Goal: Entertainment & Leisure: Consume media (video, audio)

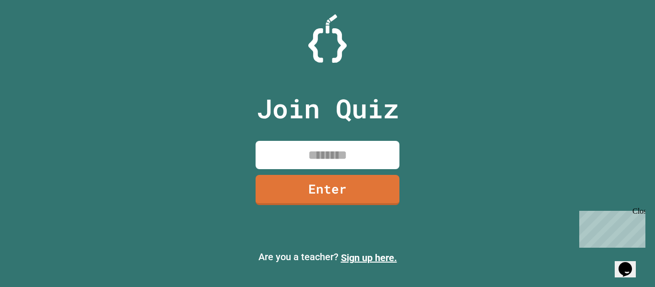
click at [355, 164] on input at bounding box center [328, 155] width 144 height 28
click at [383, 160] on input at bounding box center [328, 155] width 144 height 28
type input "********"
click at [315, 186] on link "Enter" at bounding box center [328, 190] width 144 height 30
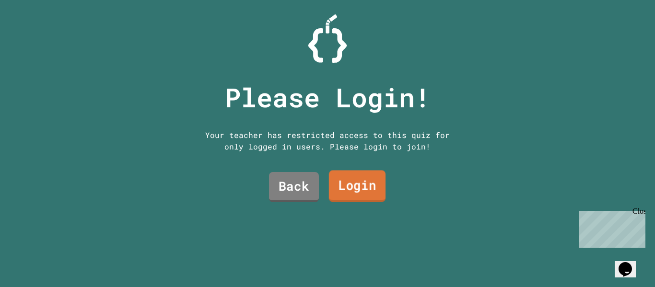
click at [341, 184] on link "Login" at bounding box center [357, 187] width 57 height 32
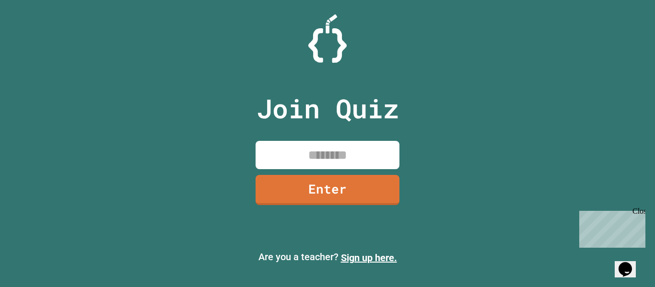
click at [353, 164] on input at bounding box center [328, 155] width 144 height 28
click at [272, 185] on link "Enter" at bounding box center [328, 190] width 144 height 30
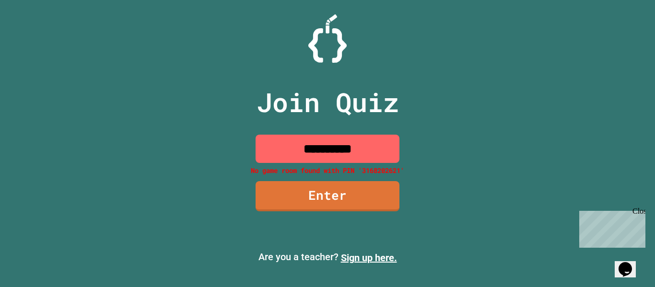
click at [644, 207] on div "Close" at bounding box center [639, 213] width 12 height 12
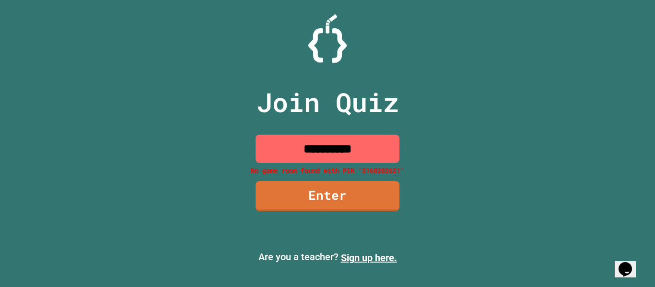
click at [375, 145] on input "**********" at bounding box center [328, 149] width 144 height 28
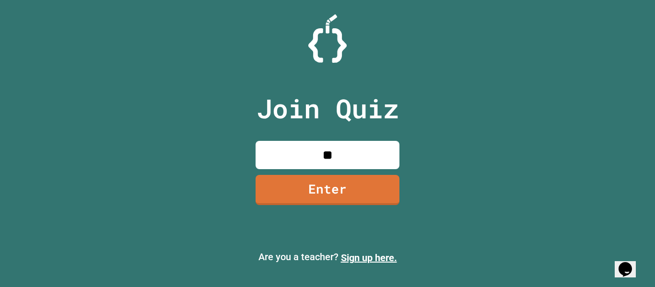
type input "*"
type input "********"
click at [388, 201] on link "Enter" at bounding box center [328, 190] width 144 height 30
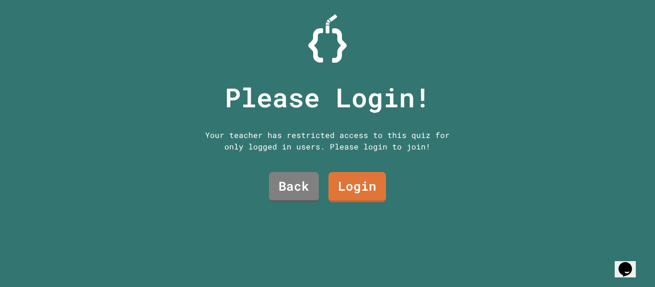
click at [379, 181] on link "Login" at bounding box center [358, 187] width 58 height 30
click at [353, 184] on link "Login" at bounding box center [358, 187] width 56 height 32
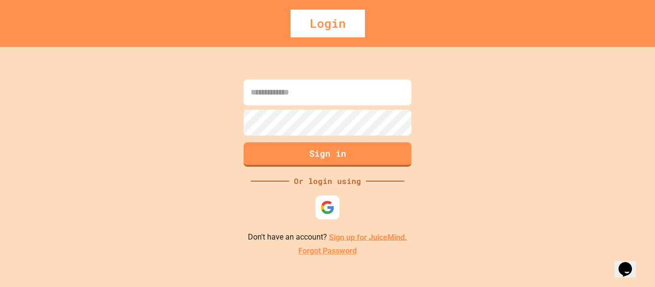
click at [368, 237] on link "Sign up for JuiceMind." at bounding box center [368, 237] width 78 height 9
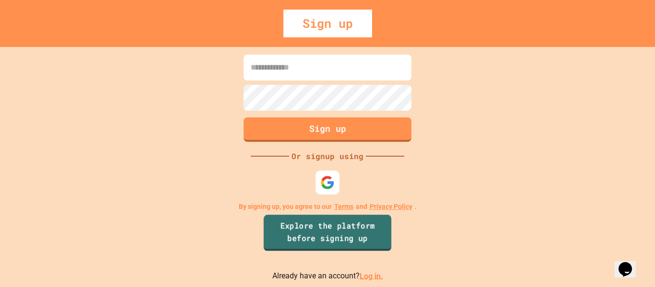
click at [352, 230] on link "Explore the platform before signing up" at bounding box center [328, 233] width 128 height 36
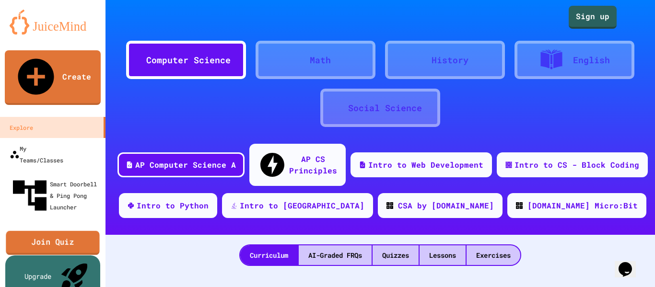
click at [53, 231] on link "Join Quiz" at bounding box center [53, 243] width 94 height 24
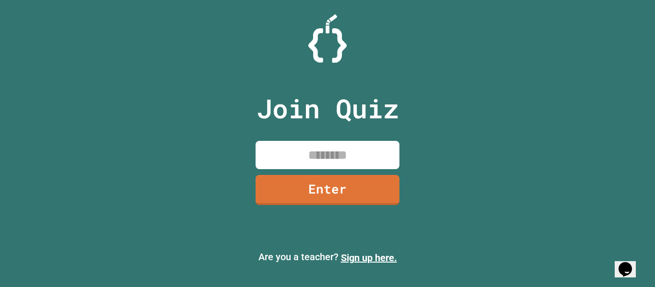
click at [362, 147] on input at bounding box center [328, 155] width 144 height 28
type input "********"
click at [379, 201] on link "Enter" at bounding box center [328, 190] width 144 height 30
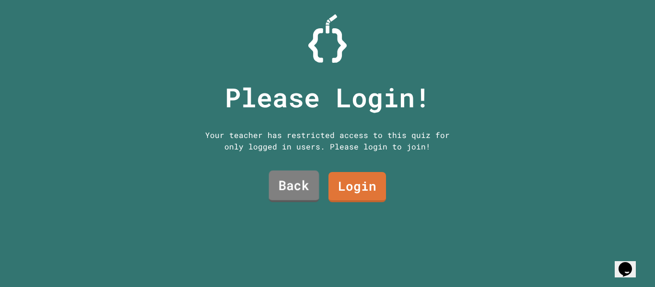
click at [290, 193] on link "Back" at bounding box center [294, 187] width 50 height 32
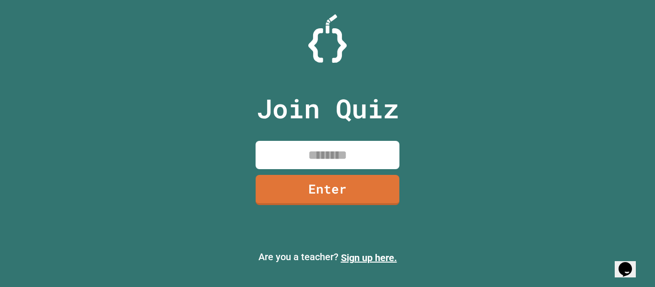
click at [358, 156] on input at bounding box center [328, 155] width 144 height 28
click at [327, 158] on input at bounding box center [328, 155] width 144 height 28
type input "********"
click at [342, 196] on link "Enter" at bounding box center [328, 190] width 144 height 30
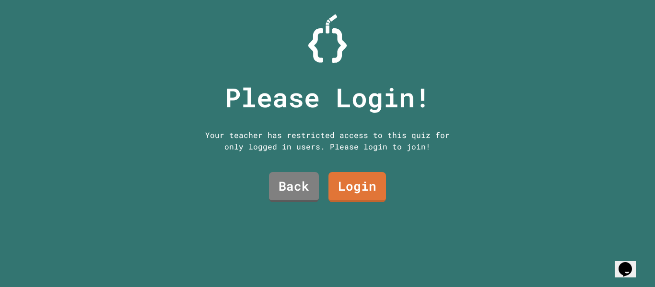
click at [336, 181] on link "Login" at bounding box center [358, 187] width 58 height 30
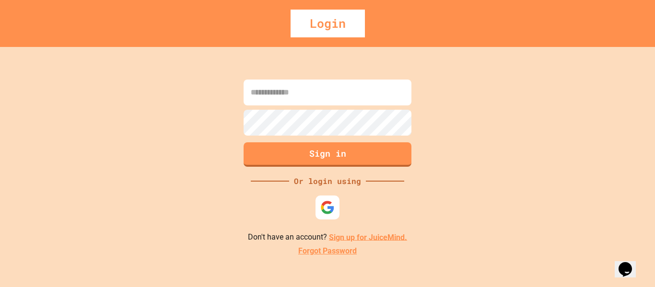
click at [360, 103] on input at bounding box center [328, 93] width 168 height 26
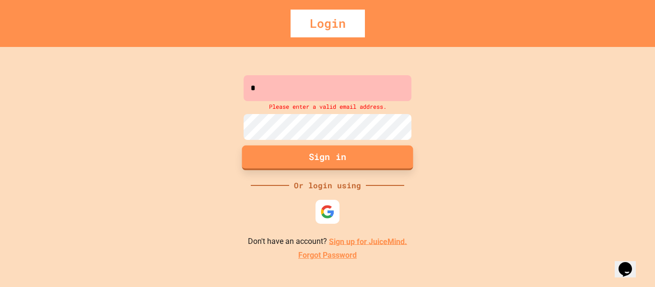
paste input "**********"
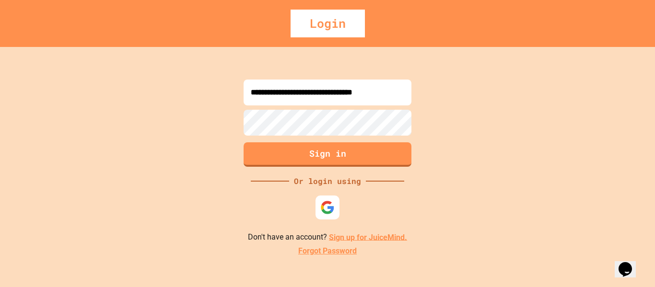
scroll to position [0, 8]
type input "**********"
click at [364, 161] on button "Sign in" at bounding box center [328, 154] width 168 height 24
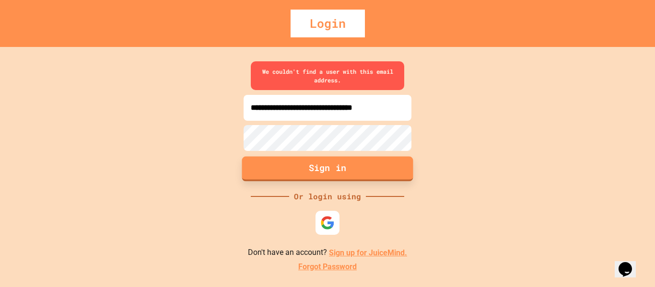
click at [354, 170] on button "Sign in" at bounding box center [327, 169] width 171 height 25
click at [324, 177] on button "Sign in" at bounding box center [327, 169] width 171 height 25
click at [335, 11] on div "Login" at bounding box center [328, 24] width 74 height 28
click at [339, 36] on div "Login" at bounding box center [328, 24] width 74 height 28
click at [321, 22] on div "Login" at bounding box center [328, 24] width 74 height 28
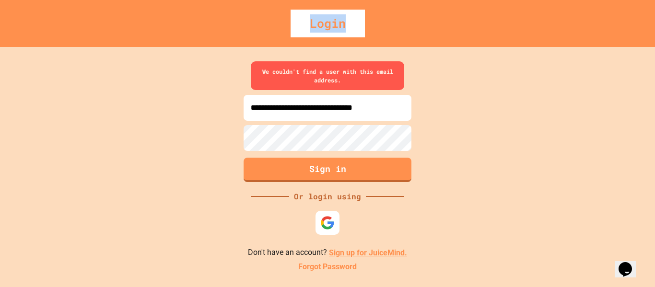
click at [321, 22] on div "Login" at bounding box center [328, 24] width 74 height 28
click at [372, 169] on button "Sign in" at bounding box center [327, 169] width 171 height 25
click at [355, 256] on link "Sign up for JuiceMind." at bounding box center [368, 252] width 78 height 9
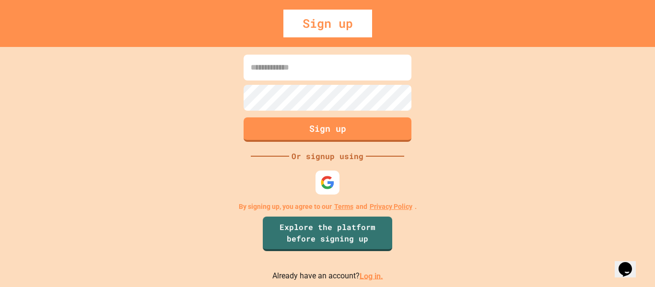
click at [380, 61] on input at bounding box center [328, 68] width 168 height 26
paste input "**********"
type input "**********"
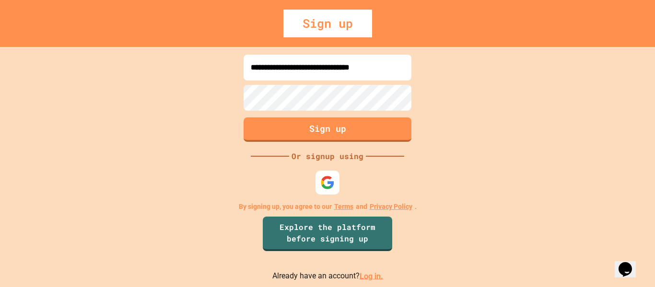
scroll to position [0, 0]
click at [382, 128] on button "Sign up" at bounding box center [328, 130] width 168 height 24
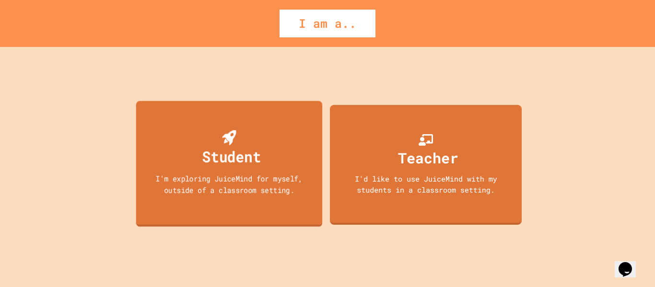
click at [176, 175] on div "I'm exploring JuiceMind for myself, outside of a classroom setting." at bounding box center [229, 184] width 168 height 23
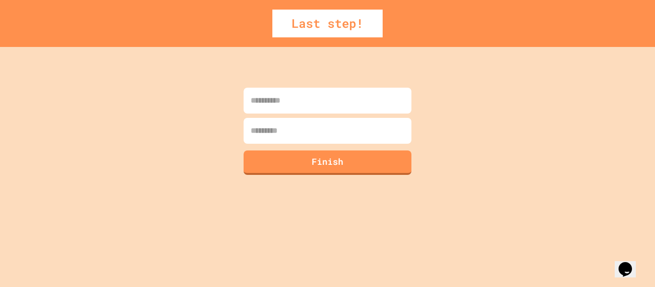
click at [276, 109] on input at bounding box center [328, 101] width 168 height 26
type input "*****"
click at [333, 131] on input at bounding box center [328, 131] width 168 height 26
type input "********"
click at [366, 153] on button "Finish" at bounding box center [328, 163] width 168 height 24
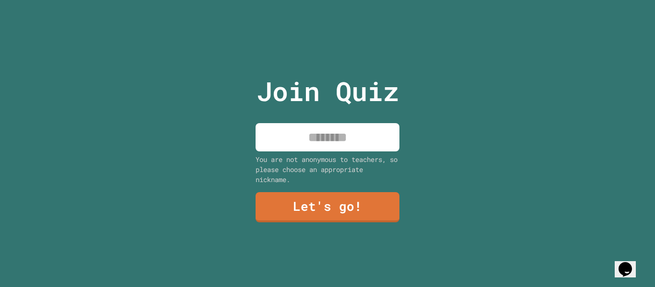
click at [351, 142] on input at bounding box center [328, 137] width 144 height 28
type input "**********"
click at [366, 200] on link "Let's go!" at bounding box center [328, 207] width 144 height 30
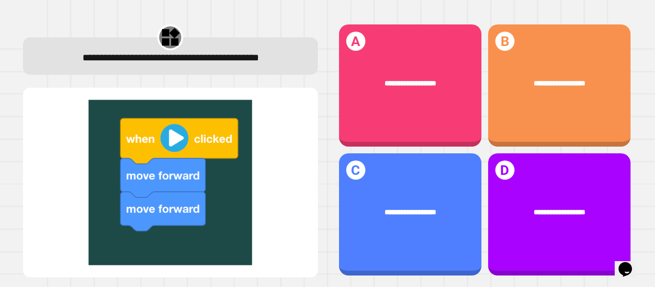
click at [404, 128] on div "**********" at bounding box center [410, 85] width 142 height 122
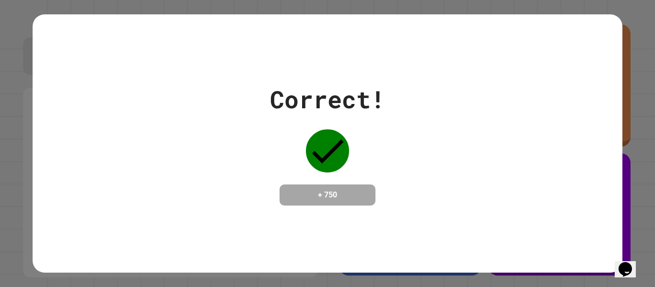
click at [596, 239] on div "Correct! + 750" at bounding box center [328, 143] width 590 height 259
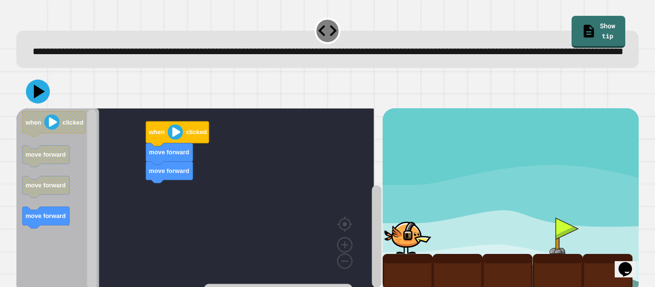
click at [24, 167] on icon "Blockly Workspace" at bounding box center [46, 157] width 47 height 22
click at [65, 126] on text "clicked" at bounding box center [73, 122] width 21 height 7
click at [0, 174] on div "**********" at bounding box center [327, 143] width 655 height 287
click at [36, 158] on text "move forward" at bounding box center [45, 154] width 40 height 7
click at [176, 204] on rect "Blockly Workspace" at bounding box center [195, 199] width 358 height 182
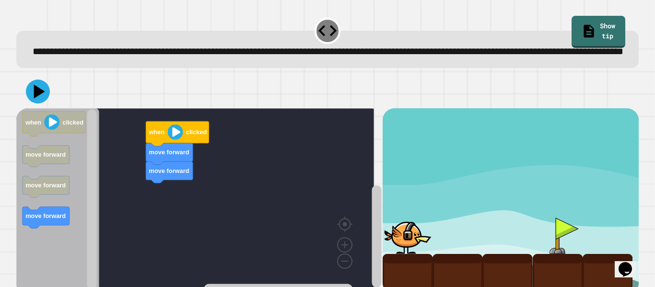
click at [191, 148] on div "move forward move forward when clicked when clicked move forward move forward m…" at bounding box center [199, 201] width 366 height 186
click at [70, 163] on icon "when clicked move forward move forward move forward" at bounding box center [57, 199] width 83 height 182
click at [98, 163] on icon "when clicked move forward move forward move forward" at bounding box center [57, 199] width 83 height 182
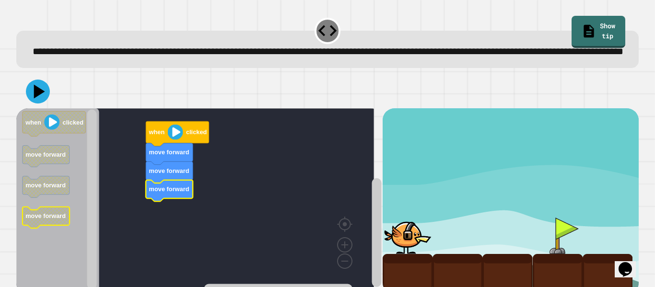
click at [567, 242] on div at bounding box center [558, 236] width 50 height 36
click at [556, 250] on div at bounding box center [558, 236] width 50 height 36
click at [405, 248] on div at bounding box center [408, 236] width 50 height 36
click at [125, 233] on div "move forward move forward move forward when clicked when clicked move forward m…" at bounding box center [199, 201] width 366 height 186
click at [175, 140] on image "Blockly Workspace" at bounding box center [175, 132] width 15 height 15
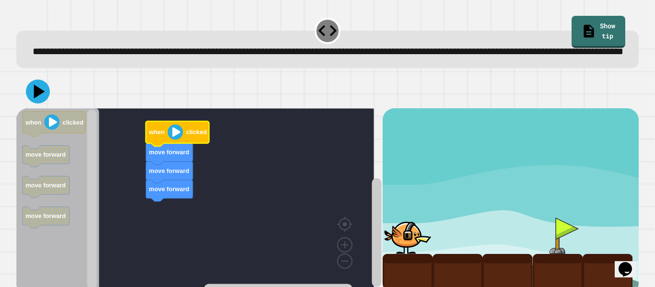
scroll to position [37, 0]
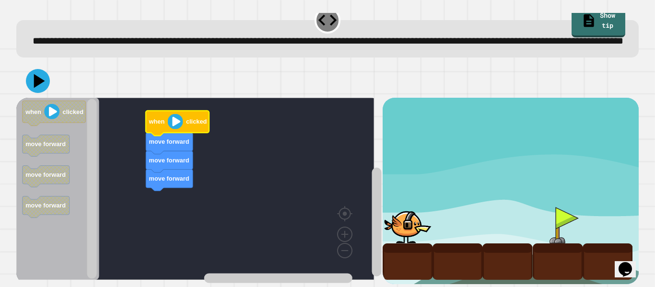
click at [268, 201] on rect "Blockly Workspace" at bounding box center [195, 189] width 358 height 182
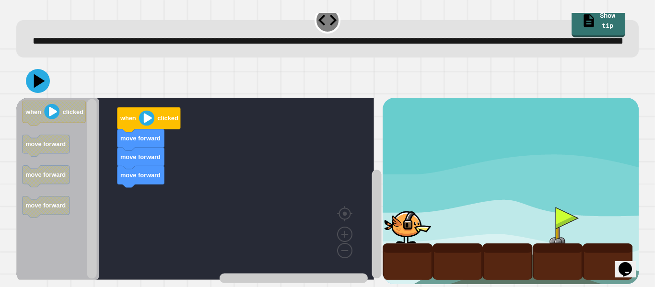
click at [31, 73] on icon at bounding box center [38, 81] width 24 height 24
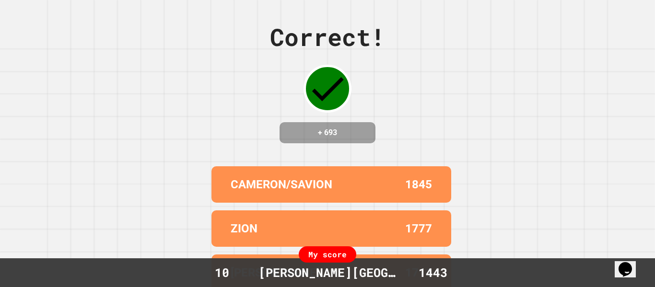
click at [341, 111] on div "Correct! + 693" at bounding box center [327, 81] width 115 height 124
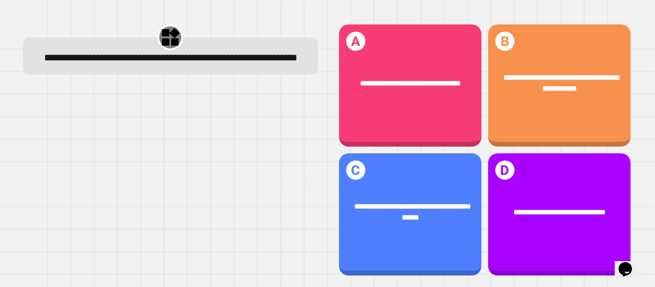
click at [556, 72] on div "**********" at bounding box center [559, 83] width 113 height 22
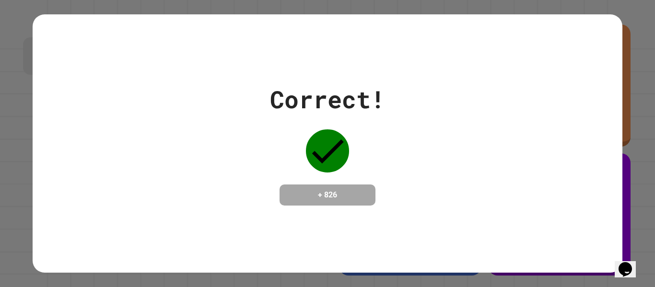
click at [632, 264] on icon "Chat widget" at bounding box center [625, 269] width 13 height 14
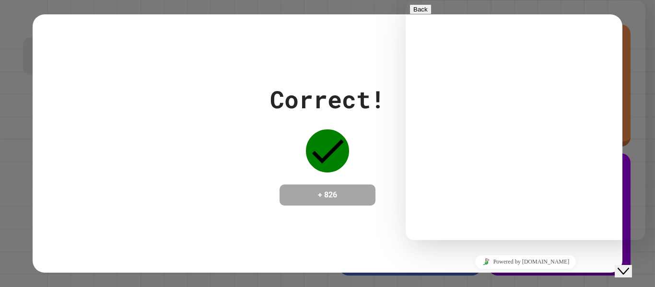
click at [406, 0] on textarea at bounding box center [406, 0] width 0 height 0
type textarea "**"
click at [629, 267] on icon "Close Chat This icon closes the chat window." at bounding box center [624, 272] width 12 height 12
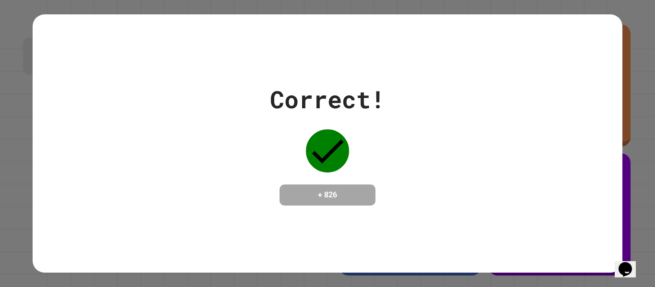
click at [625, 94] on div "Correct! + 826" at bounding box center [327, 143] width 655 height 287
click at [631, 132] on div "Correct! + 826" at bounding box center [327, 143] width 655 height 287
click at [628, 272] on button "Opens Chat This icon Opens the chat window." at bounding box center [625, 269] width 21 height 16
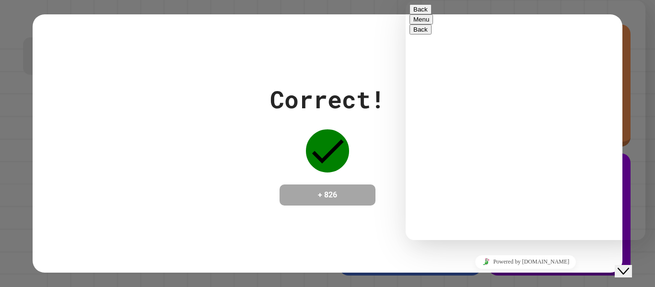
click at [406, 0] on div "** Rate this chat Upload File Insert emoji Send" at bounding box center [406, 0] width 0 height 0
click at [406, 0] on div "Rate this chat Upload File Insert emoji" at bounding box center [406, 0] width 0 height 0
click at [406, 0] on icon "Insert emoji" at bounding box center [406, 0] width 0 height 0
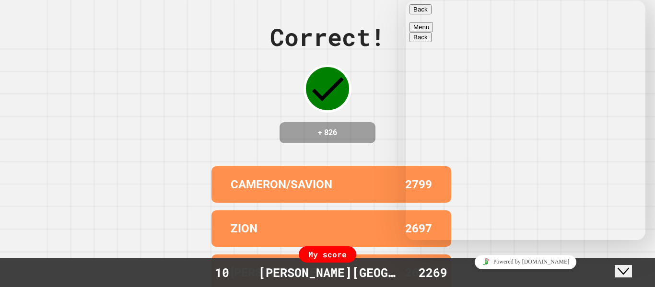
scroll to position [189, 0]
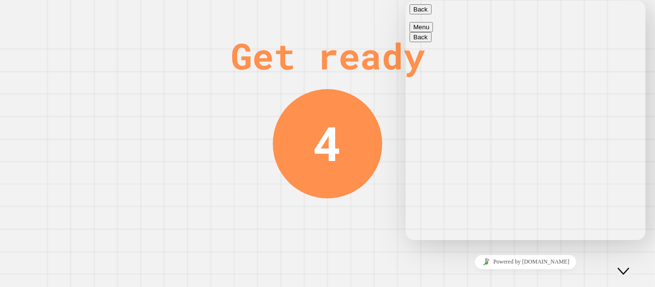
click at [406, 0] on div "Search Emoji Smileys & People Animals & Nature Food & Drink Activities Travel &…" at bounding box center [406, 0] width 0 height 0
click at [414, 14] on button "Back" at bounding box center [421, 9] width 22 height 10
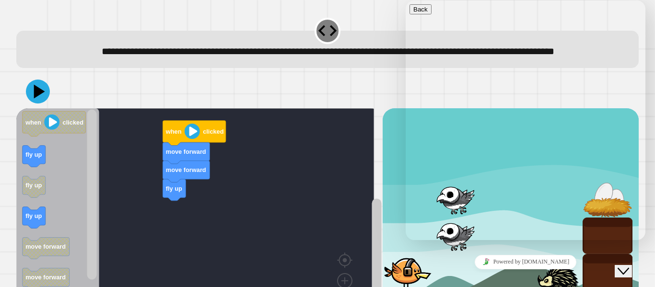
click at [343, 100] on div at bounding box center [327, 92] width 623 height 34
click at [629, 266] on icon "Close Chat This icon closes the chat window." at bounding box center [624, 272] width 12 height 12
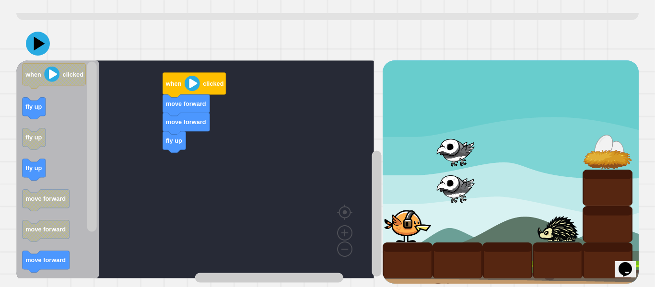
scroll to position [61, 0]
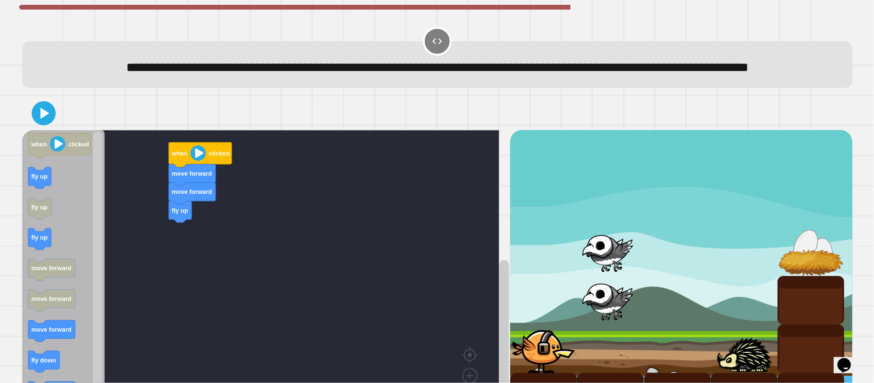
click at [522, 127] on div at bounding box center [437, 113] width 830 height 34
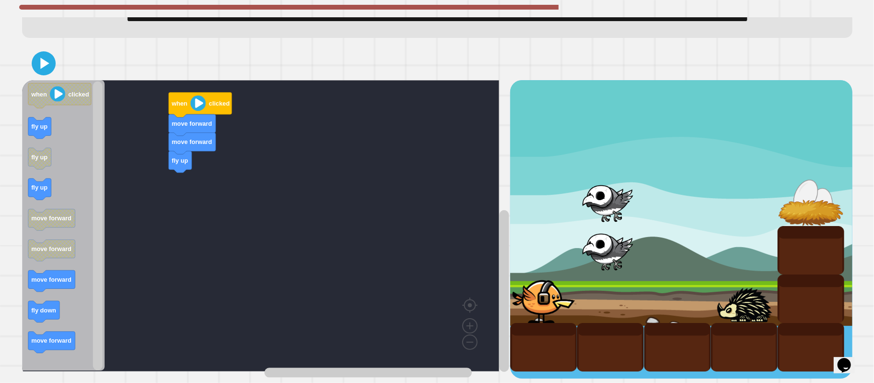
scroll to position [83, 0]
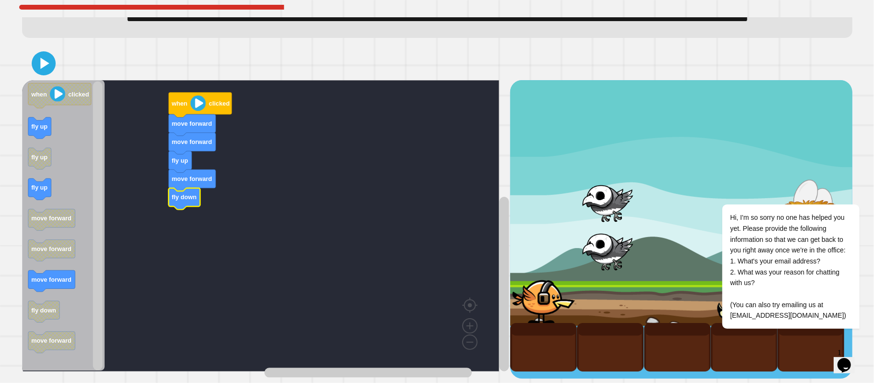
click at [35, 54] on icon at bounding box center [43, 63] width 19 height 19
click at [25, 51] on div at bounding box center [437, 64] width 830 height 34
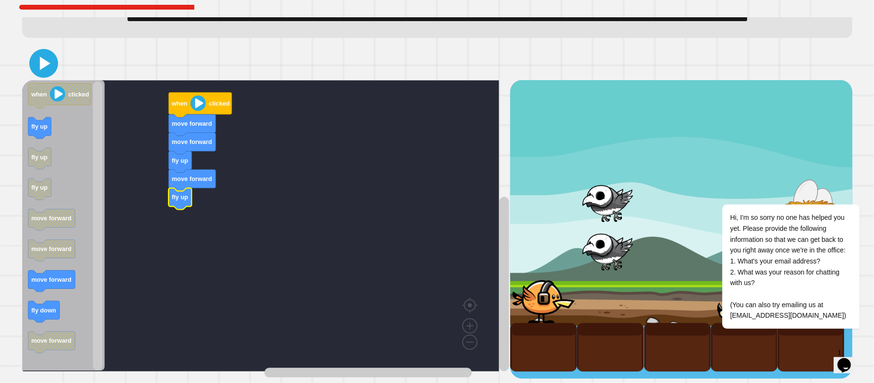
click at [39, 52] on icon at bounding box center [43, 63] width 23 height 23
click at [159, 229] on div "move forward fly up move forward fly up move forward when clicked when clicked …" at bounding box center [266, 229] width 488 height 298
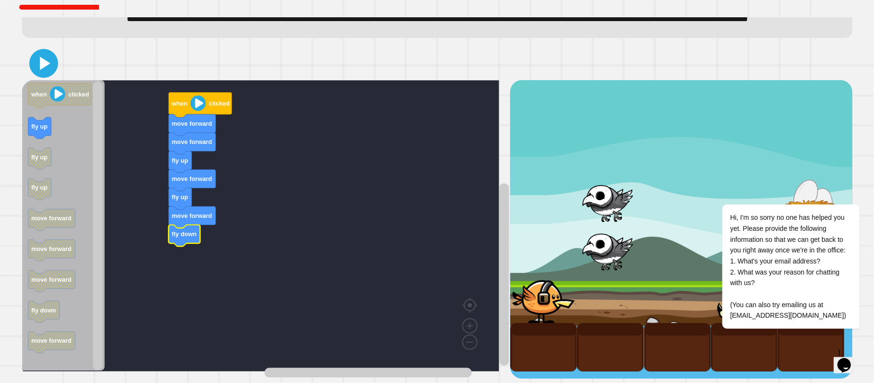
click at [43, 57] on icon at bounding box center [45, 63] width 11 height 13
click at [142, 287] on rect "Blockly Workspace" at bounding box center [260, 225] width 477 height 291
click at [164, 279] on rect "Blockly Workspace" at bounding box center [260, 225] width 477 height 291
click at [41, 24] on div "**********" at bounding box center [437, 14] width 830 height 47
click at [37, 47] on div at bounding box center [437, 64] width 830 height 34
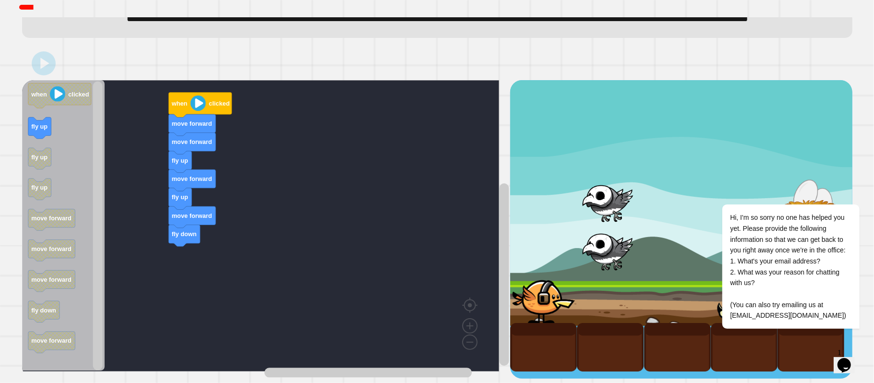
click at [577, 255] on div at bounding box center [610, 250] width 67 height 48
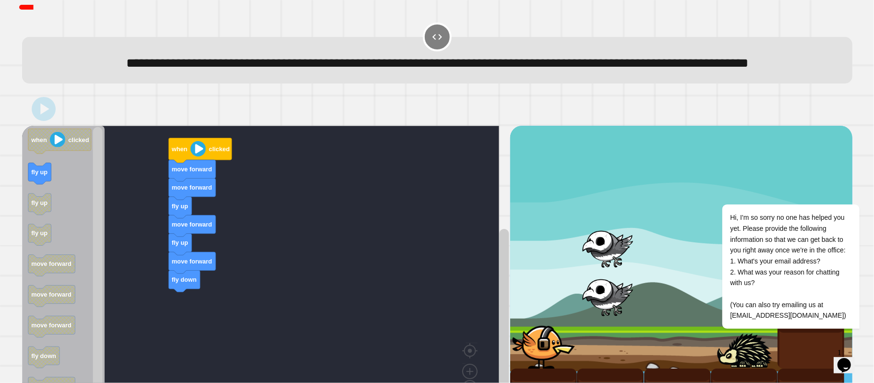
scroll to position [0, 0]
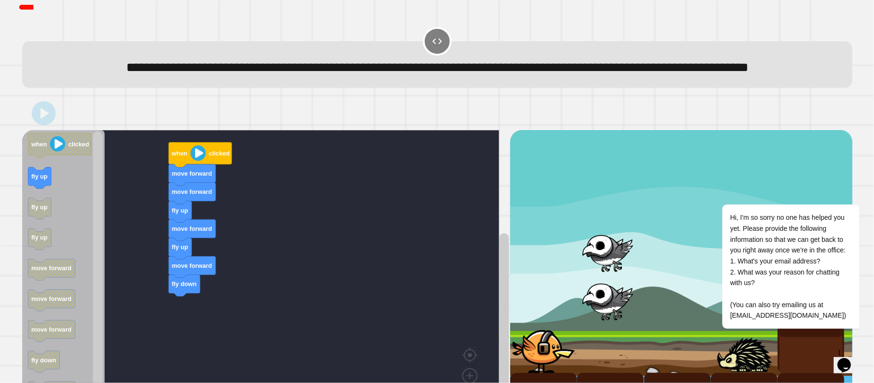
click at [609, 258] on div at bounding box center [610, 251] width 67 height 48
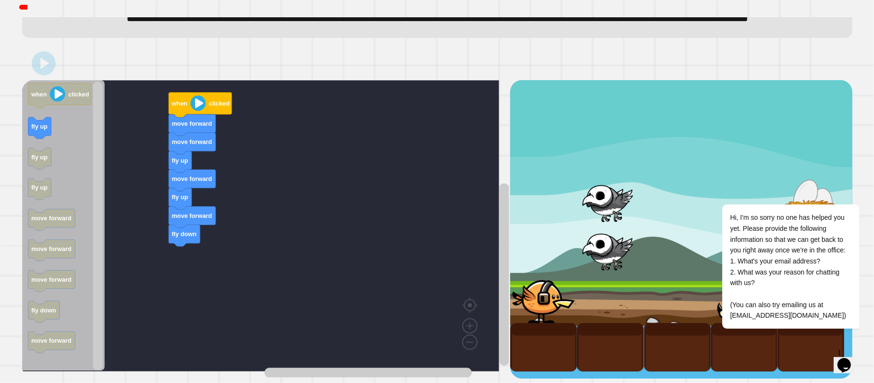
click at [196, 95] on image "Blockly Workspace" at bounding box center [197, 102] width 15 height 15
click at [190, 95] on image "Blockly Workspace" at bounding box center [197, 102] width 15 height 15
click at [54, 47] on div at bounding box center [437, 64] width 830 height 34
click at [33, 47] on div at bounding box center [437, 64] width 830 height 34
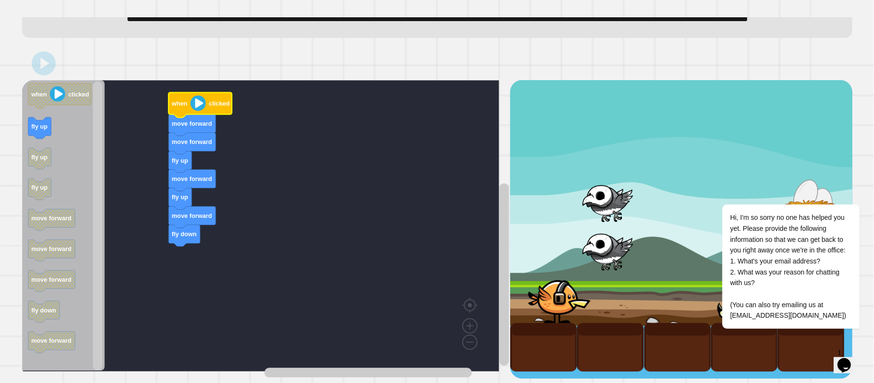
click at [50, 80] on icon "Blockly Workspace" at bounding box center [63, 225] width 83 height 291
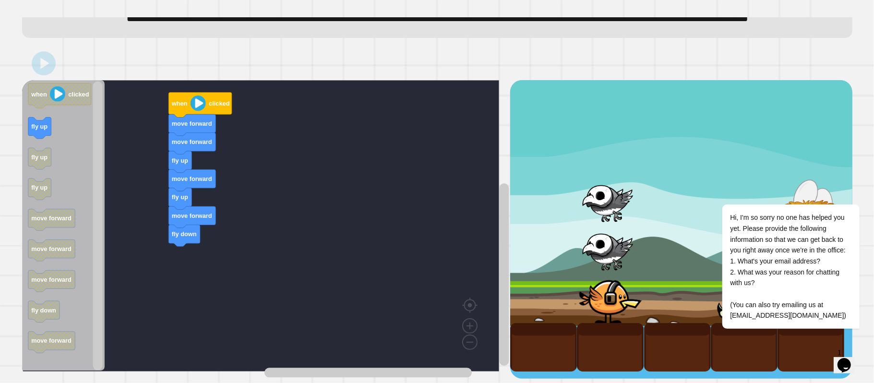
click at [133, 158] on rect "Blockly Workspace" at bounding box center [260, 225] width 477 height 291
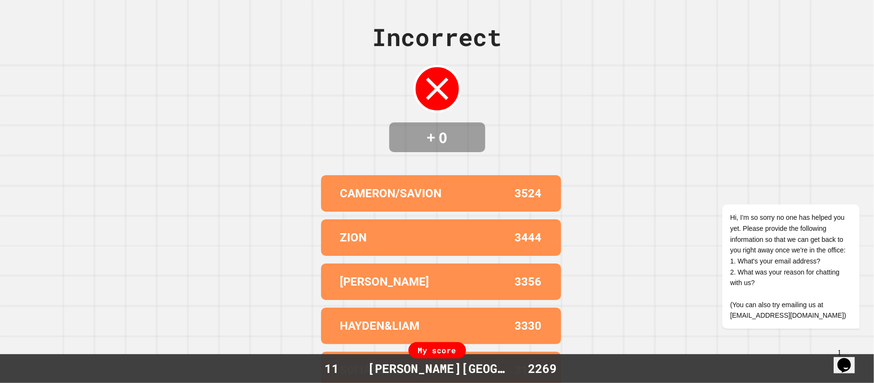
click at [655, 287] on icon "Opens Chat This icon Opens the chat window." at bounding box center [843, 364] width 15 height 15
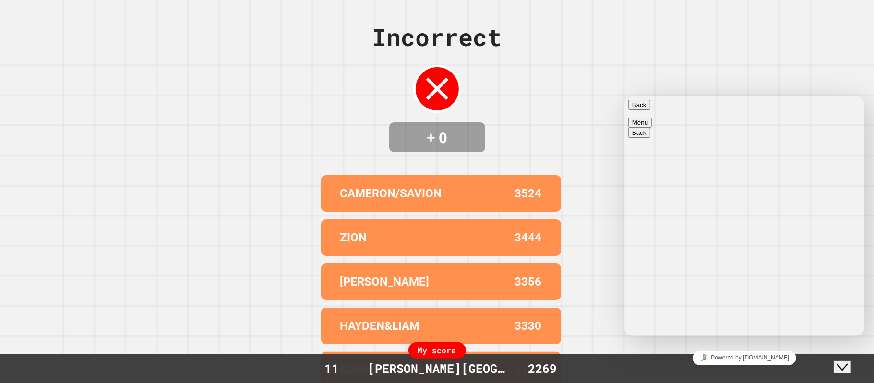
scroll to position [19, 0]
click at [655, 287] on icon "Close Chat This icon closes the chat window." at bounding box center [842, 367] width 12 height 12
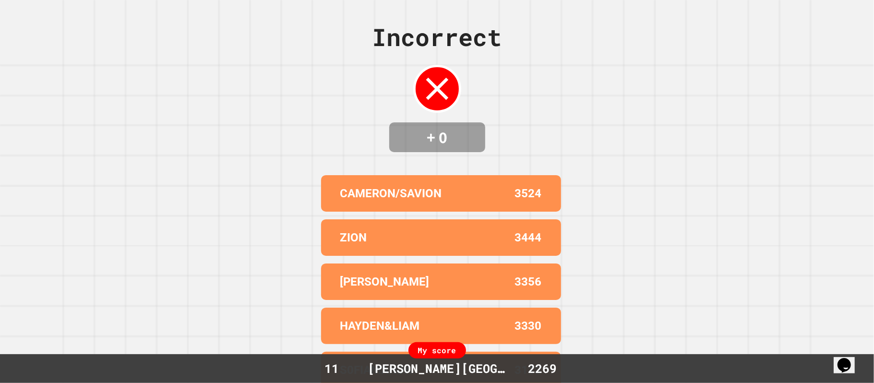
click at [655, 287] on div "My score 11 MEILY,ATHENA 2269" at bounding box center [437, 368] width 874 height 29
click at [655, 287] on div "Incorrect + 0 CAMERON/SAVION 3524 ZION 3444 JASIYAH J. 3356 HAYDEN&LIAM 3330 S0…" at bounding box center [437, 191] width 874 height 383
click at [655, 287] on icon "Chat widget" at bounding box center [843, 364] width 13 height 14
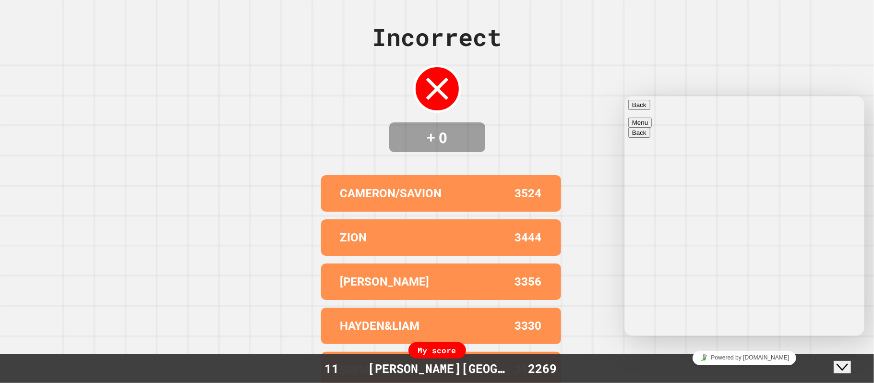
click at [655, 287] on icon "Close Chat This icon closes the chat window." at bounding box center [842, 367] width 12 height 12
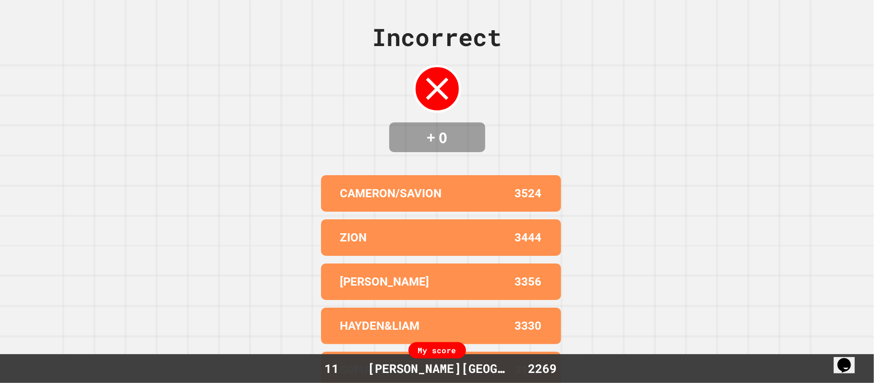
click at [655, 287] on icon "Chat widget" at bounding box center [843, 364] width 13 height 14
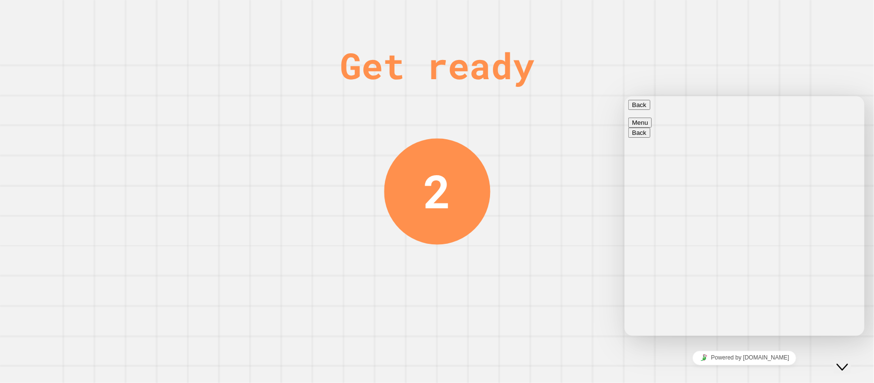
click at [655, 287] on button "Close Chat This icon closes the chat window." at bounding box center [841, 366] width 17 height 12
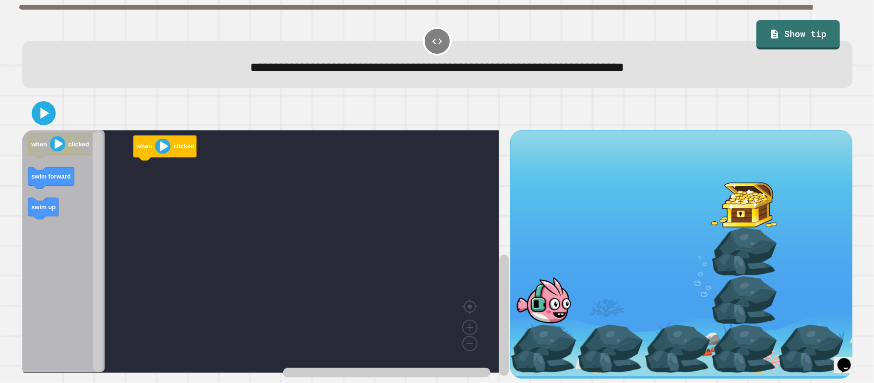
scroll to position [13, 0]
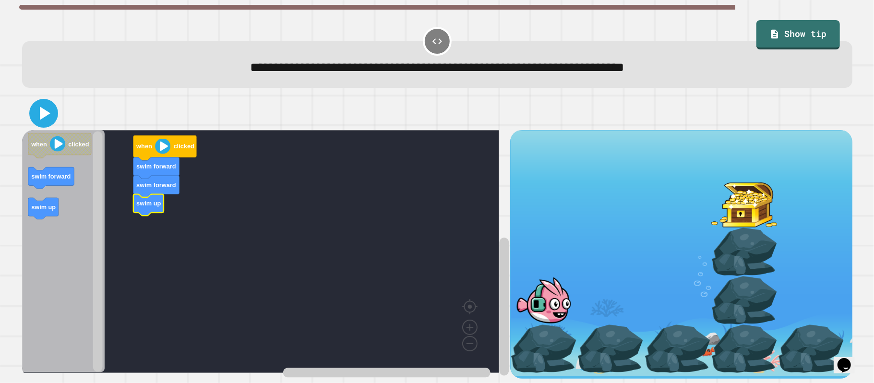
click at [44, 109] on icon at bounding box center [43, 113] width 23 height 23
click at [58, 106] on div at bounding box center [437, 113] width 830 height 34
click at [52, 106] on icon at bounding box center [43, 113] width 23 height 23
click at [54, 102] on icon at bounding box center [43, 113] width 23 height 23
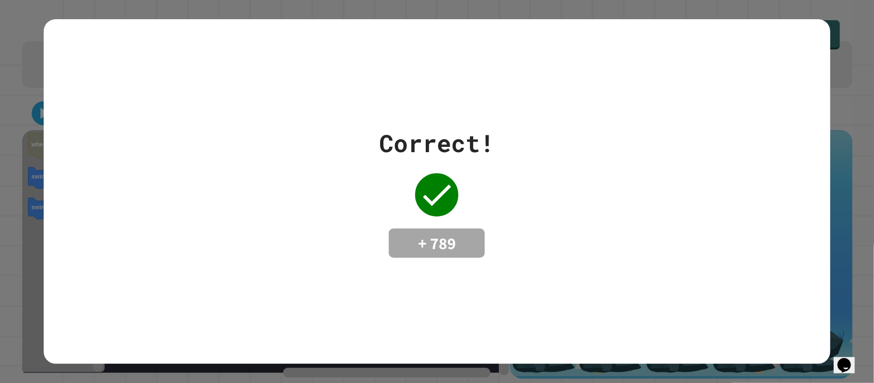
click at [655, 83] on div "Correct! + 789" at bounding box center [437, 191] width 786 height 344
click at [655, 31] on div "Correct! + 789" at bounding box center [437, 191] width 786 height 344
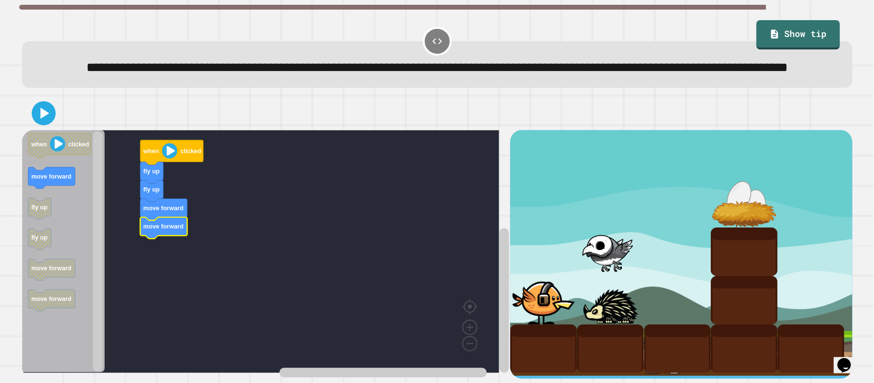
click at [55, 130] on div at bounding box center [437, 113] width 830 height 34
click at [48, 123] on icon at bounding box center [43, 113] width 19 height 19
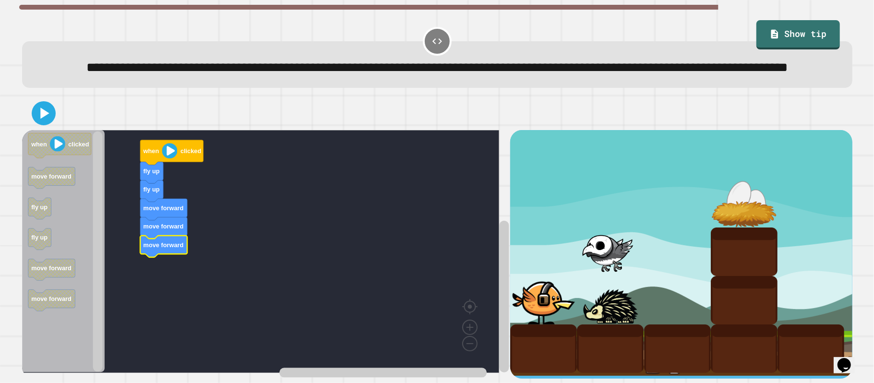
click at [43, 123] on icon at bounding box center [43, 113] width 19 height 19
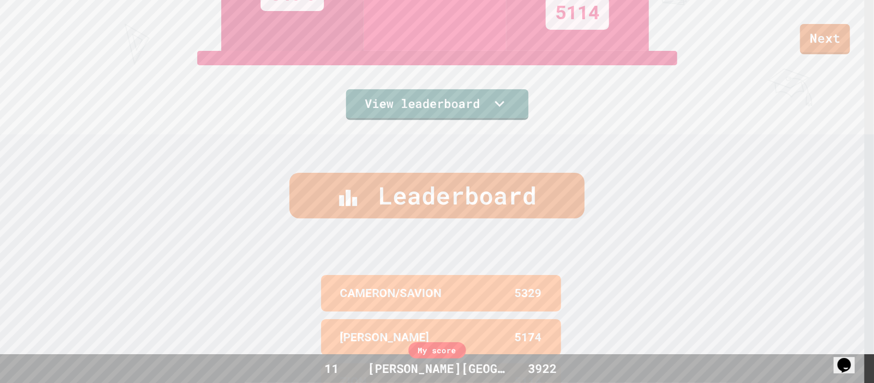
click at [367, 98] on link "View leaderboard" at bounding box center [437, 104] width 182 height 31
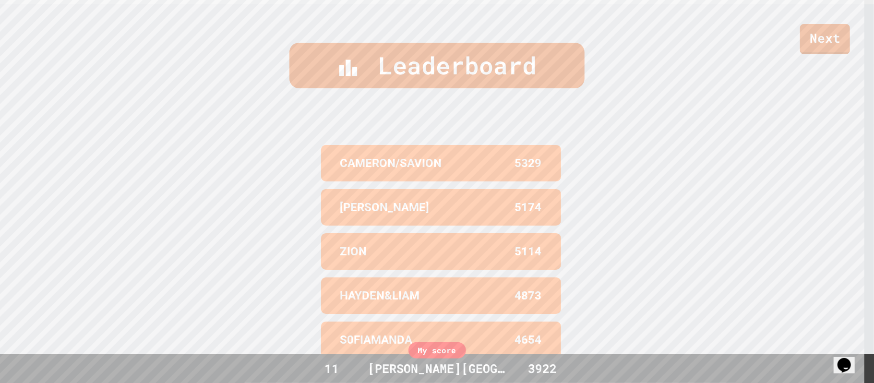
scroll to position [400, 0]
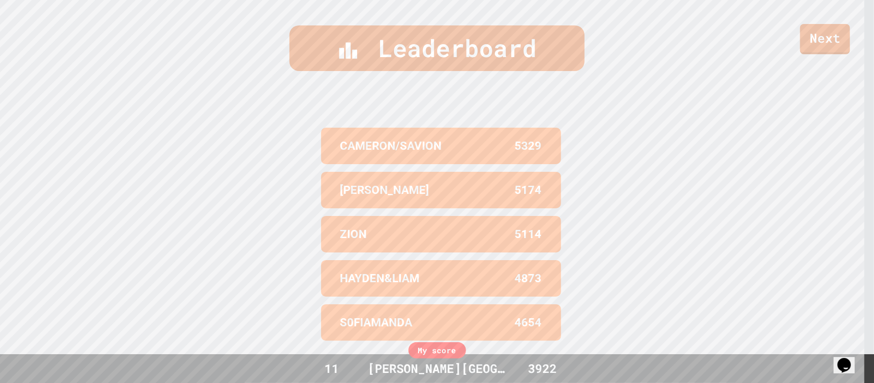
click at [655, 194] on div "Leaderboard CAMERON/SAVION 5329 JASIYAH J. 5174 ZION 5114 HAYDEN&LIAM 4873 S0FI…" at bounding box center [437, 185] width 874 height 396
click at [655, 50] on link "Next" at bounding box center [825, 39] width 50 height 30
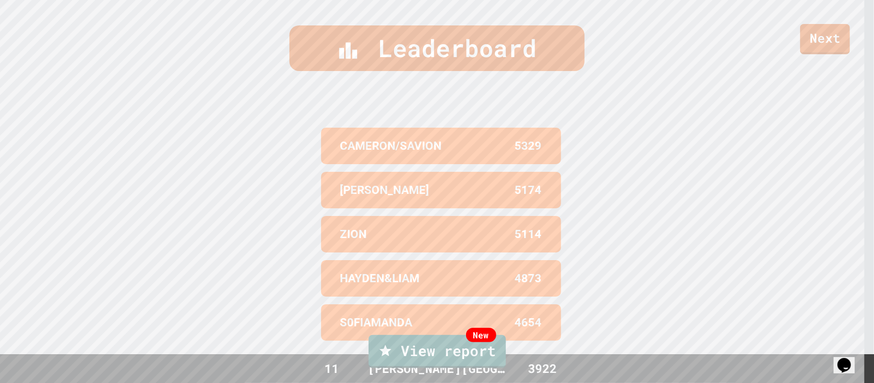
type textarea "**********"
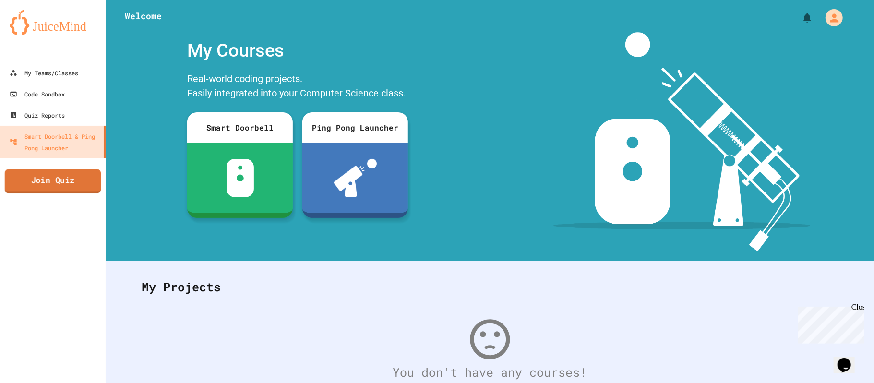
click at [58, 178] on link "Join Quiz" at bounding box center [53, 181] width 96 height 24
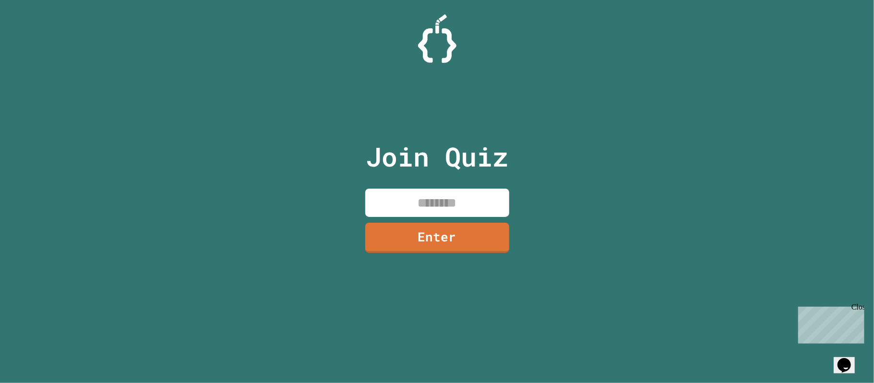
click at [446, 190] on input at bounding box center [437, 203] width 144 height 28
type input "********"
click at [415, 262] on div "Join Quiz ******** Enter" at bounding box center [437, 191] width 162 height 335
click at [449, 233] on link "Enter" at bounding box center [437, 238] width 144 height 30
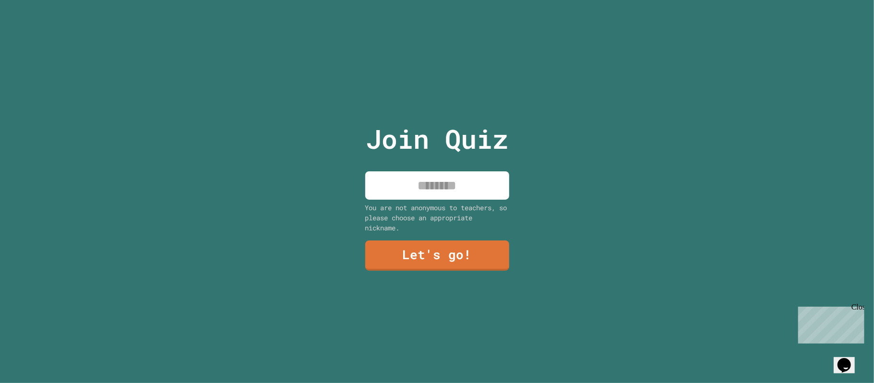
click at [448, 172] on input at bounding box center [437, 185] width 144 height 28
type input "**********"
click at [455, 247] on link "Let's go!" at bounding box center [437, 255] width 144 height 30
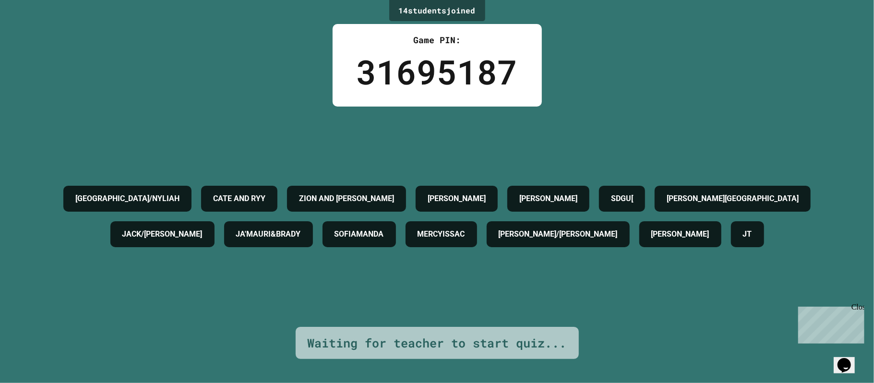
click at [736, 194] on div "CAMERON/NYLIAH CATE AND RYY ZION AND RICK SHANE JASIYAH J. SDGU[ MEILY,ATHENA J…" at bounding box center [437, 216] width 826 height 71
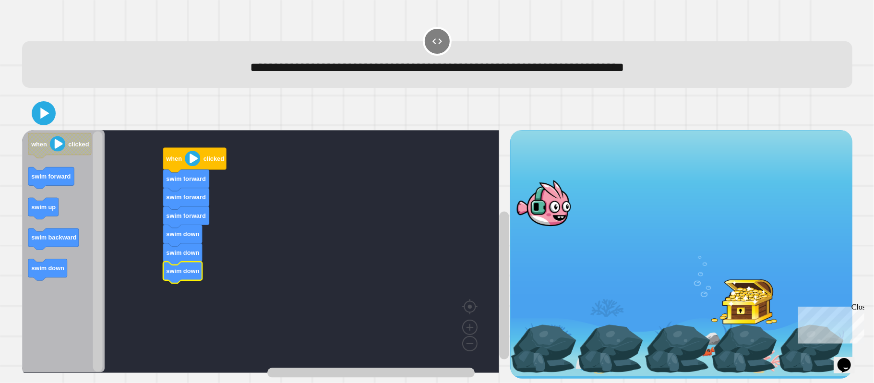
click at [45, 119] on icon at bounding box center [43, 113] width 19 height 19
click at [63, 106] on div at bounding box center [437, 113] width 830 height 34
click at [42, 112] on icon at bounding box center [44, 113] width 9 height 11
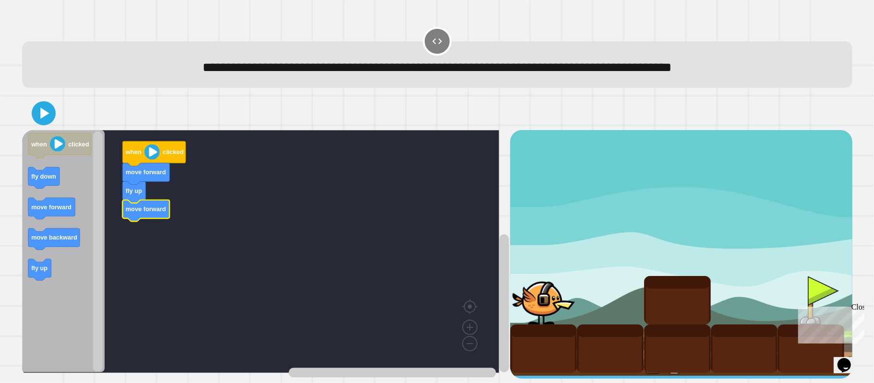
click at [47, 276] on icon "Blockly Workspace" at bounding box center [39, 271] width 23 height 22
click at [64, 250] on rect "Blockly Workspace" at bounding box center [54, 240] width 52 height 22
click at [68, 237] on text "move backward" at bounding box center [54, 238] width 46 height 7
click at [150, 230] on rect "Blockly Workspace" at bounding box center [260, 251] width 477 height 243
click at [68, 167] on icon "Blockly Workspace" at bounding box center [63, 251] width 83 height 243
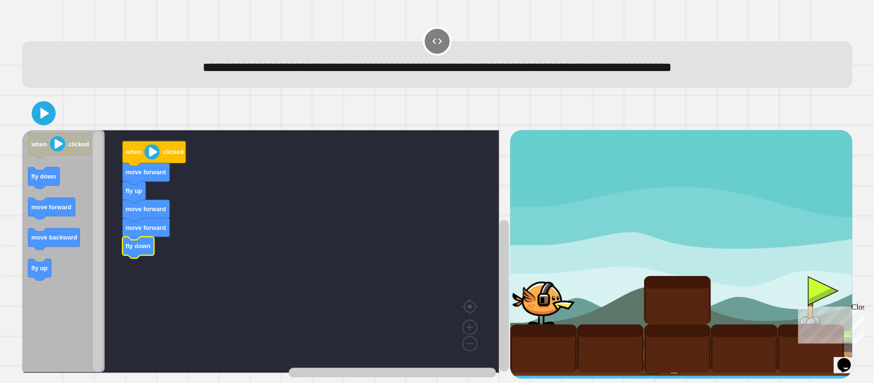
click at [52, 148] on image "Blockly Workspace" at bounding box center [57, 143] width 15 height 15
click at [62, 146] on image "Blockly Workspace" at bounding box center [57, 143] width 15 height 15
click at [49, 123] on icon at bounding box center [43, 113] width 19 height 19
click at [56, 206] on text "move forward" at bounding box center [51, 207] width 40 height 7
click at [32, 119] on div at bounding box center [437, 113] width 830 height 34
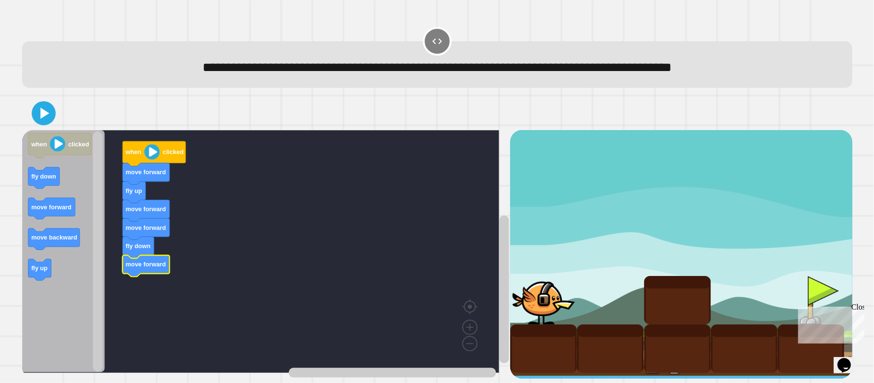
click at [48, 104] on icon at bounding box center [43, 113] width 19 height 19
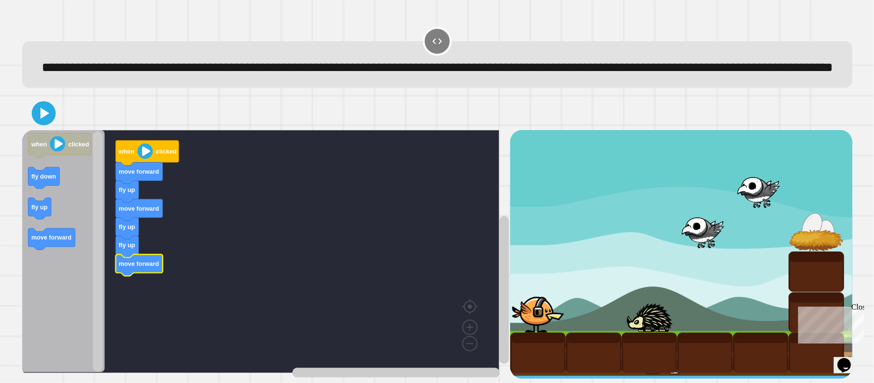
click at [54, 122] on div at bounding box center [437, 113] width 830 height 34
click at [49, 123] on icon at bounding box center [43, 113] width 19 height 19
click at [42, 123] on icon at bounding box center [43, 113] width 19 height 19
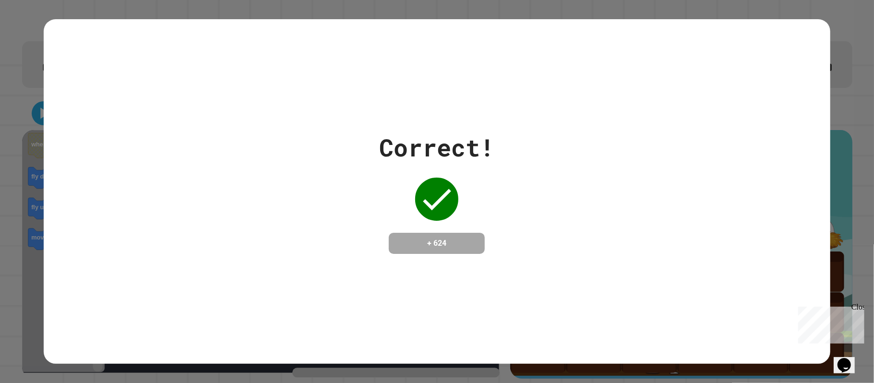
click at [456, 254] on div "Correct! + 624" at bounding box center [437, 191] width 786 height 344
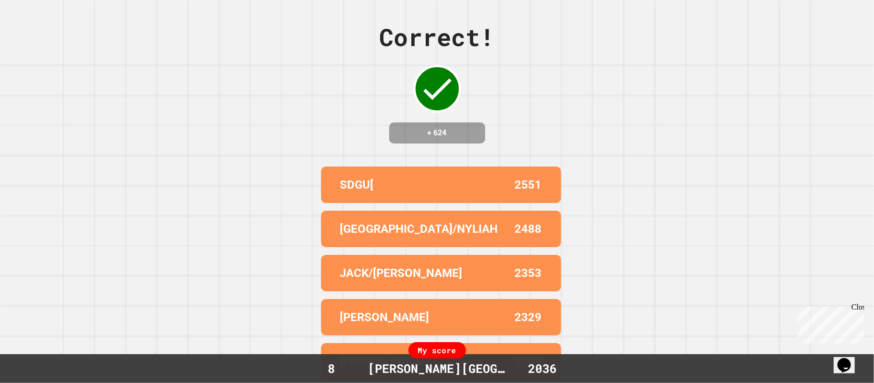
click at [546, 97] on div "Correct! + 624 SDGU[ 2551 CAMERON/NYLIAH 2488 JACK/CODY 2353 SHANE 2329 ALEIYAH…" at bounding box center [437, 191] width 874 height 383
click at [563, 87] on div "Correct! + 624 SDGU[ 2551 CAMERON/NYLIAH 2488 JACK/CODY 2353 SHANE 2329 ALEIYAH…" at bounding box center [437, 191] width 874 height 383
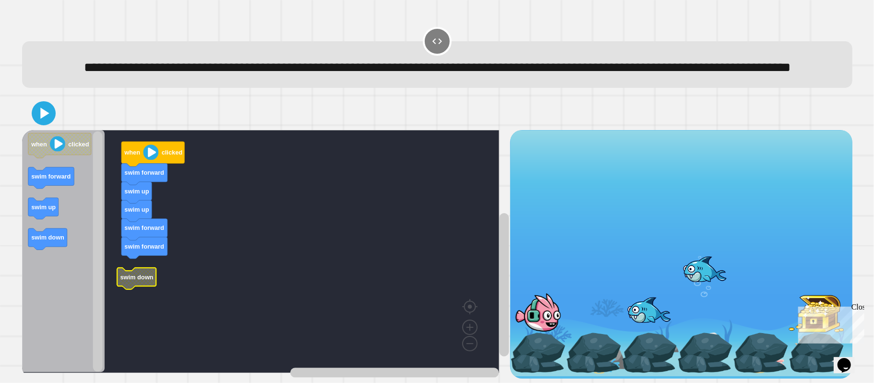
click at [129, 281] on text "swim down" at bounding box center [136, 276] width 33 height 7
click at [39, 123] on icon at bounding box center [43, 113] width 19 height 19
click at [43, 123] on icon at bounding box center [43, 113] width 19 height 19
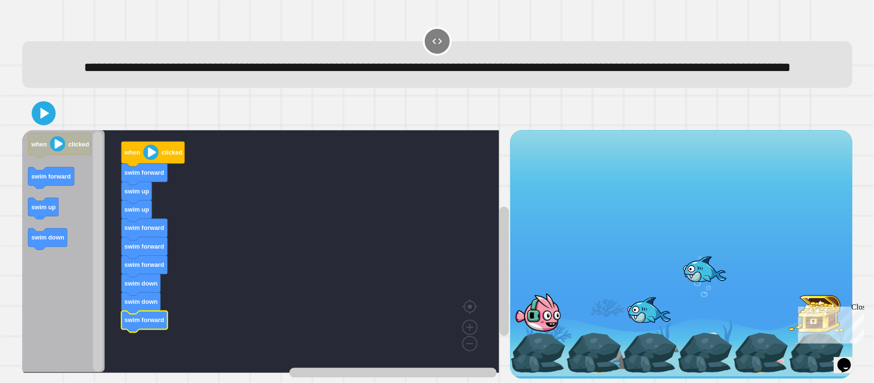
click at [48, 119] on icon at bounding box center [44, 113] width 9 height 11
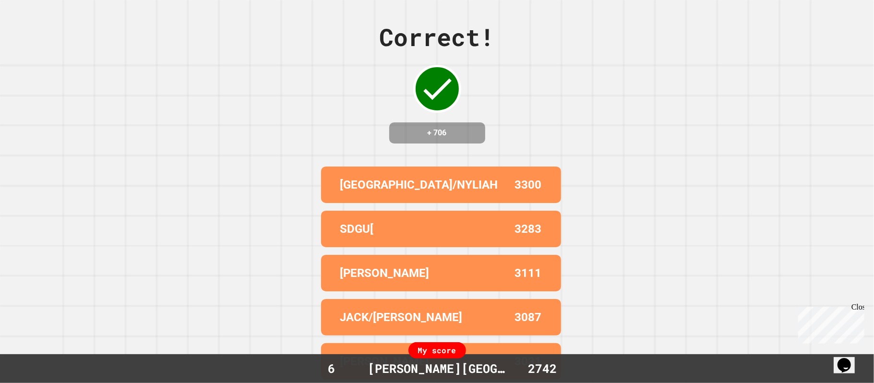
scroll to position [18, 0]
click at [498, 176] on div "3300" at bounding box center [520, 184] width 44 height 17
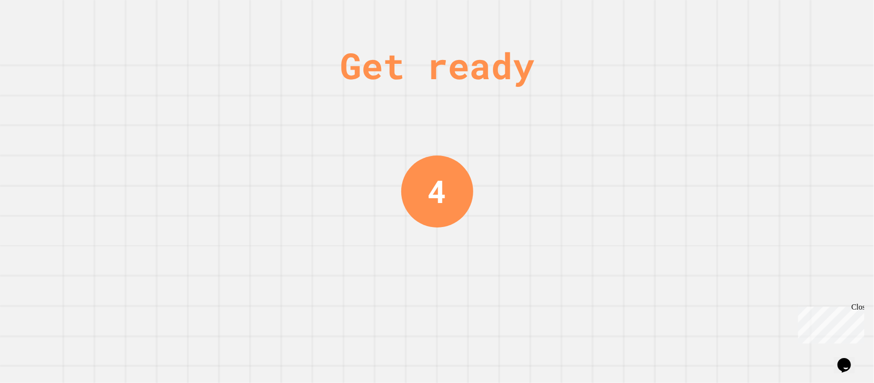
scroll to position [0, 0]
click at [415, 220] on div "4" at bounding box center [437, 191] width 72 height 72
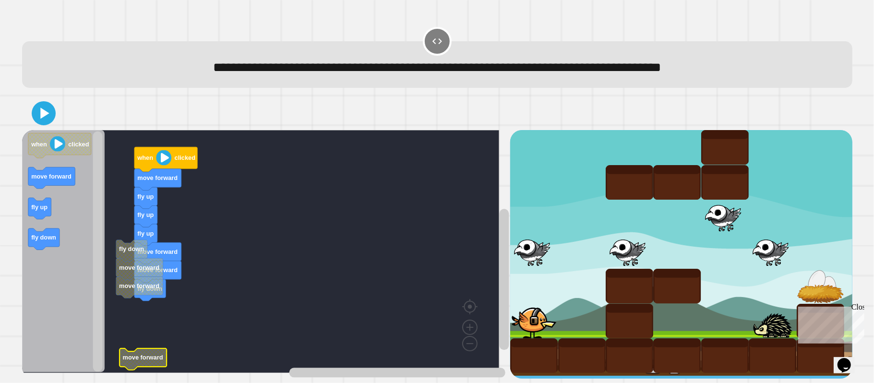
click at [199, 296] on rect "Blockly Workspace" at bounding box center [260, 251] width 477 height 243
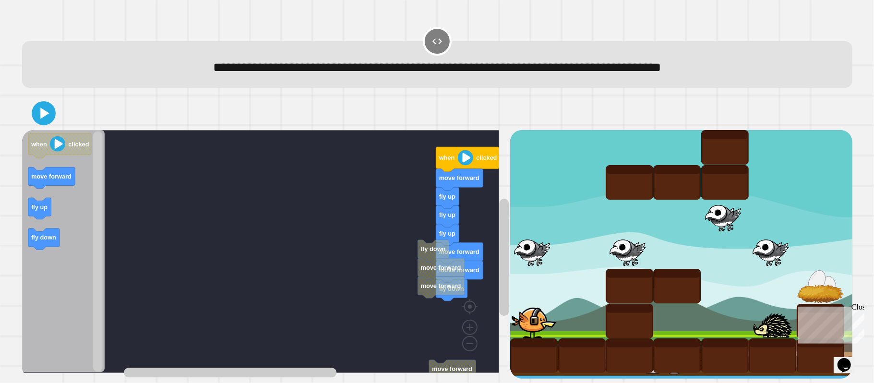
click at [205, 305] on rect "Blockly Workspace" at bounding box center [260, 251] width 477 height 243
click at [436, 335] on rect "Blockly Workspace" at bounding box center [260, 251] width 477 height 243
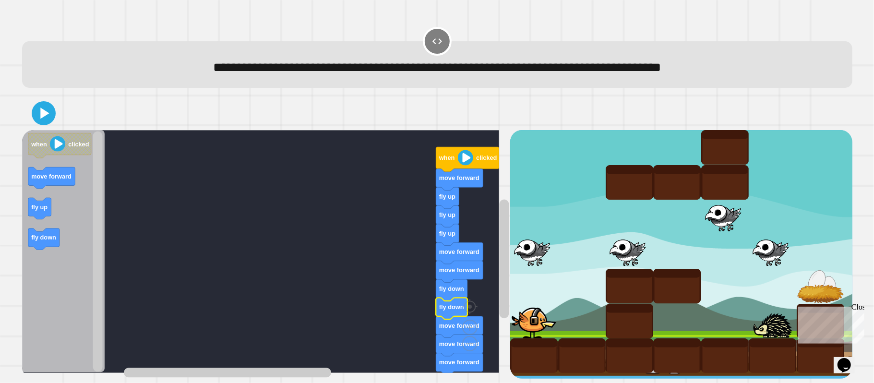
click at [37, 109] on icon at bounding box center [43, 113] width 19 height 19
click at [337, 252] on rect "Blockly Workspace" at bounding box center [260, 251] width 477 height 243
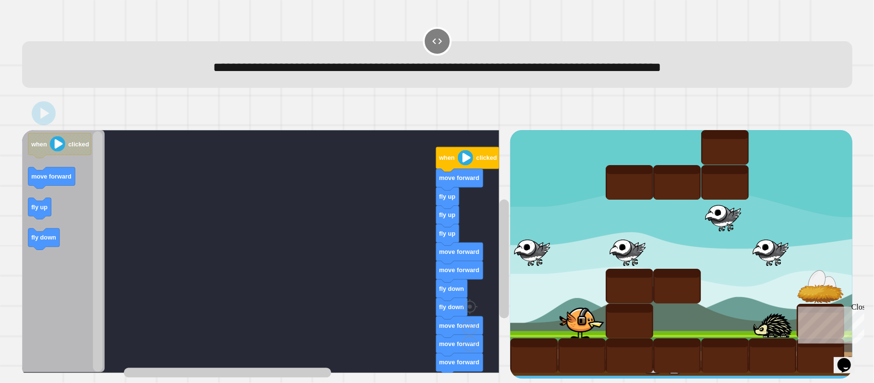
click at [330, 233] on rect "Blockly Workspace" at bounding box center [260, 251] width 477 height 243
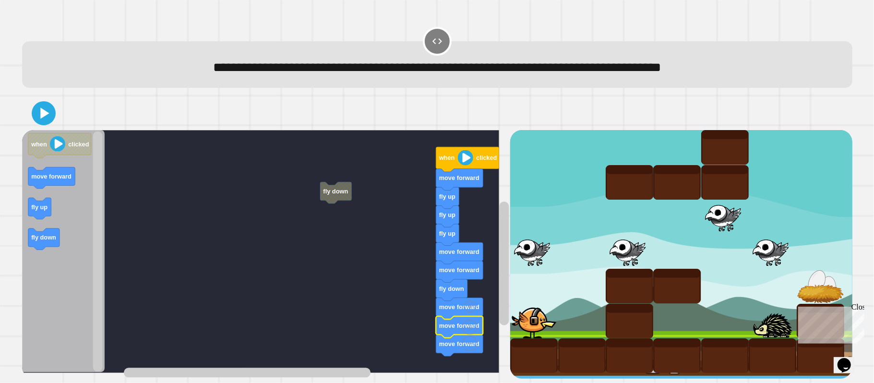
click at [45, 120] on icon at bounding box center [43, 113] width 19 height 19
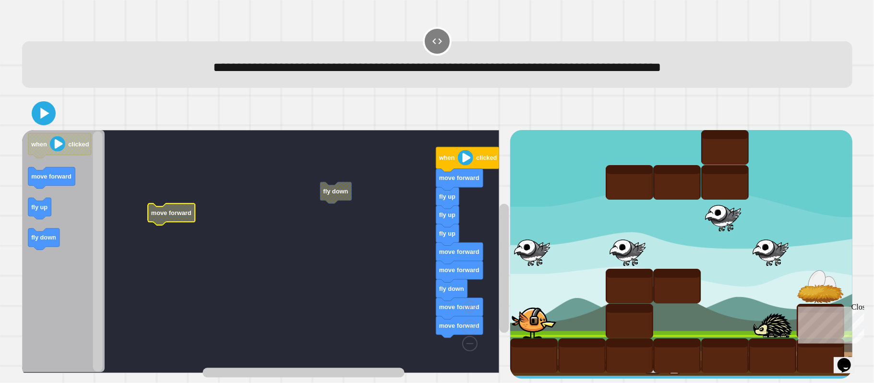
click at [28, 204] on icon "Blockly Workspace" at bounding box center [39, 209] width 23 height 22
click at [37, 102] on div at bounding box center [437, 113] width 830 height 34
click at [41, 110] on icon at bounding box center [44, 113] width 9 height 11
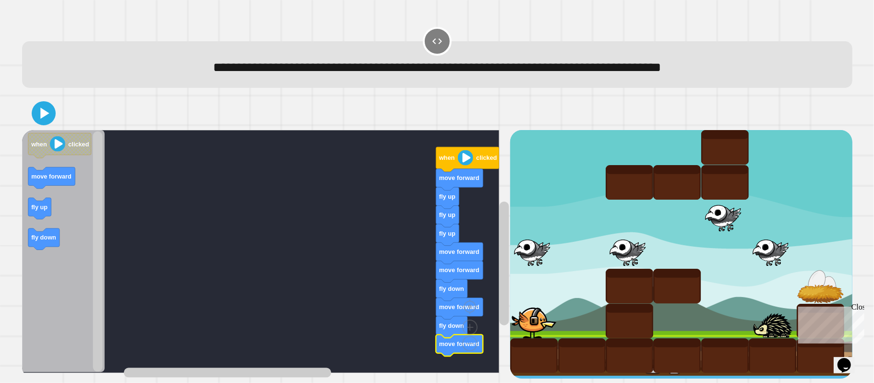
click at [43, 112] on icon at bounding box center [44, 113] width 9 height 11
click at [34, 121] on icon at bounding box center [43, 113] width 19 height 19
